Goal: Communication & Community: Connect with others

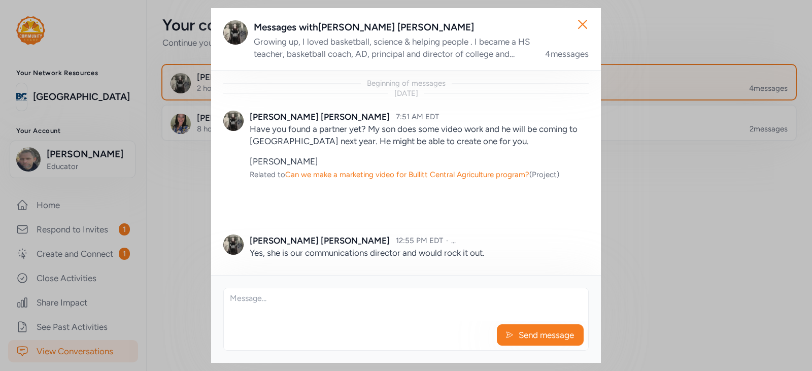
scroll to position [62, 0]
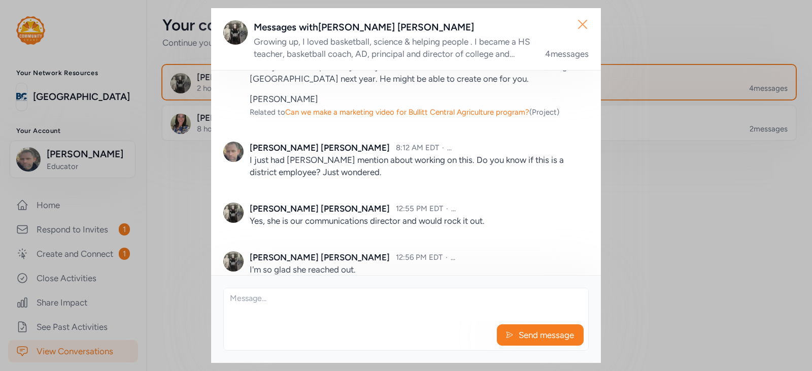
click at [580, 26] on icon "button" at bounding box center [583, 24] width 8 height 8
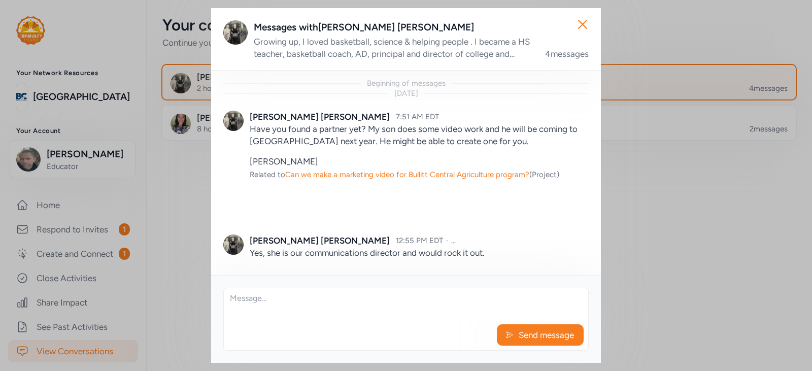
scroll to position [62, 0]
